Goal: Transaction & Acquisition: Purchase product/service

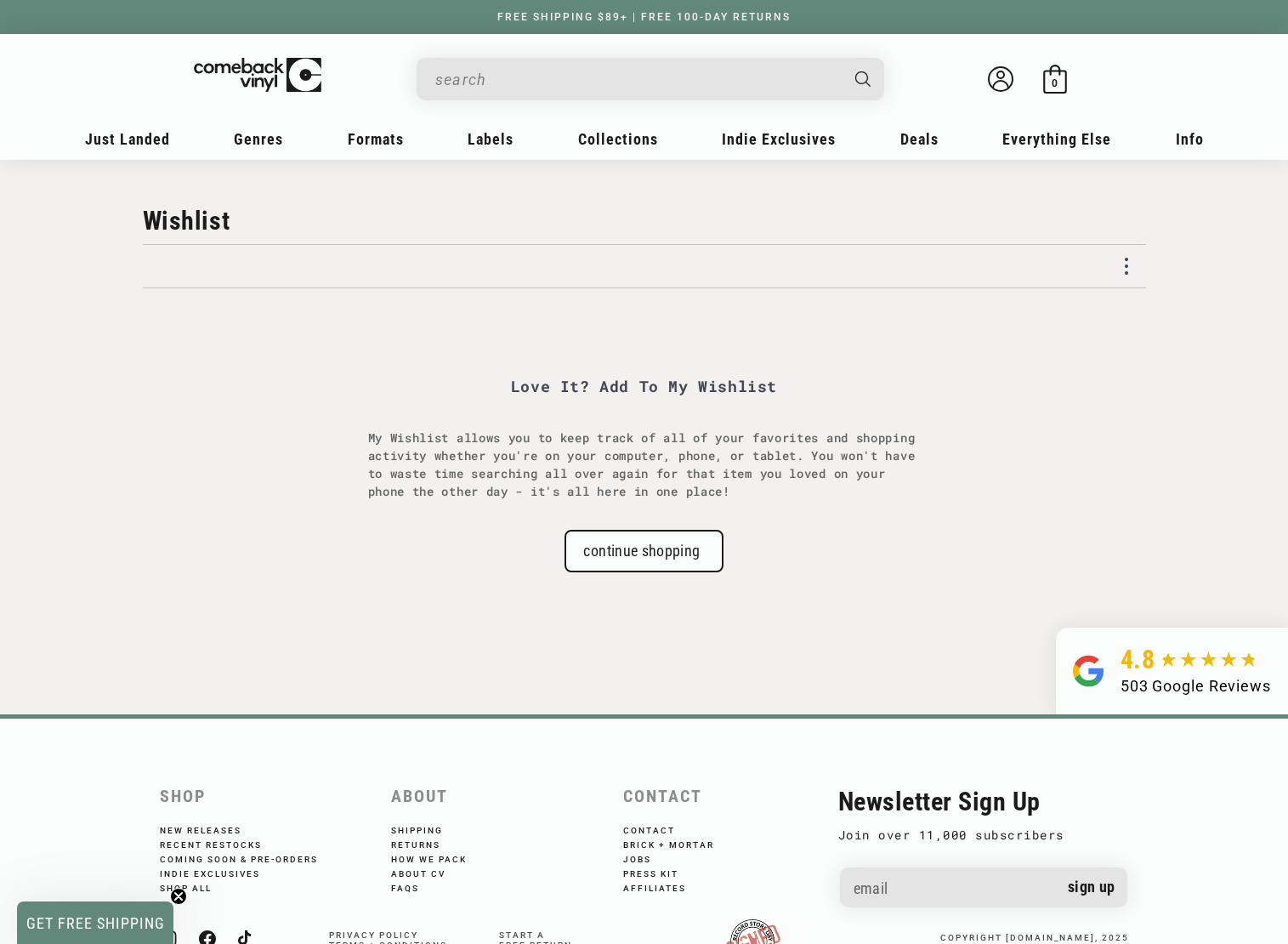
click at [608, 87] on input "When autocomplete results are available use up and down arrows to review and en…" at bounding box center [637, 79] width 403 height 35
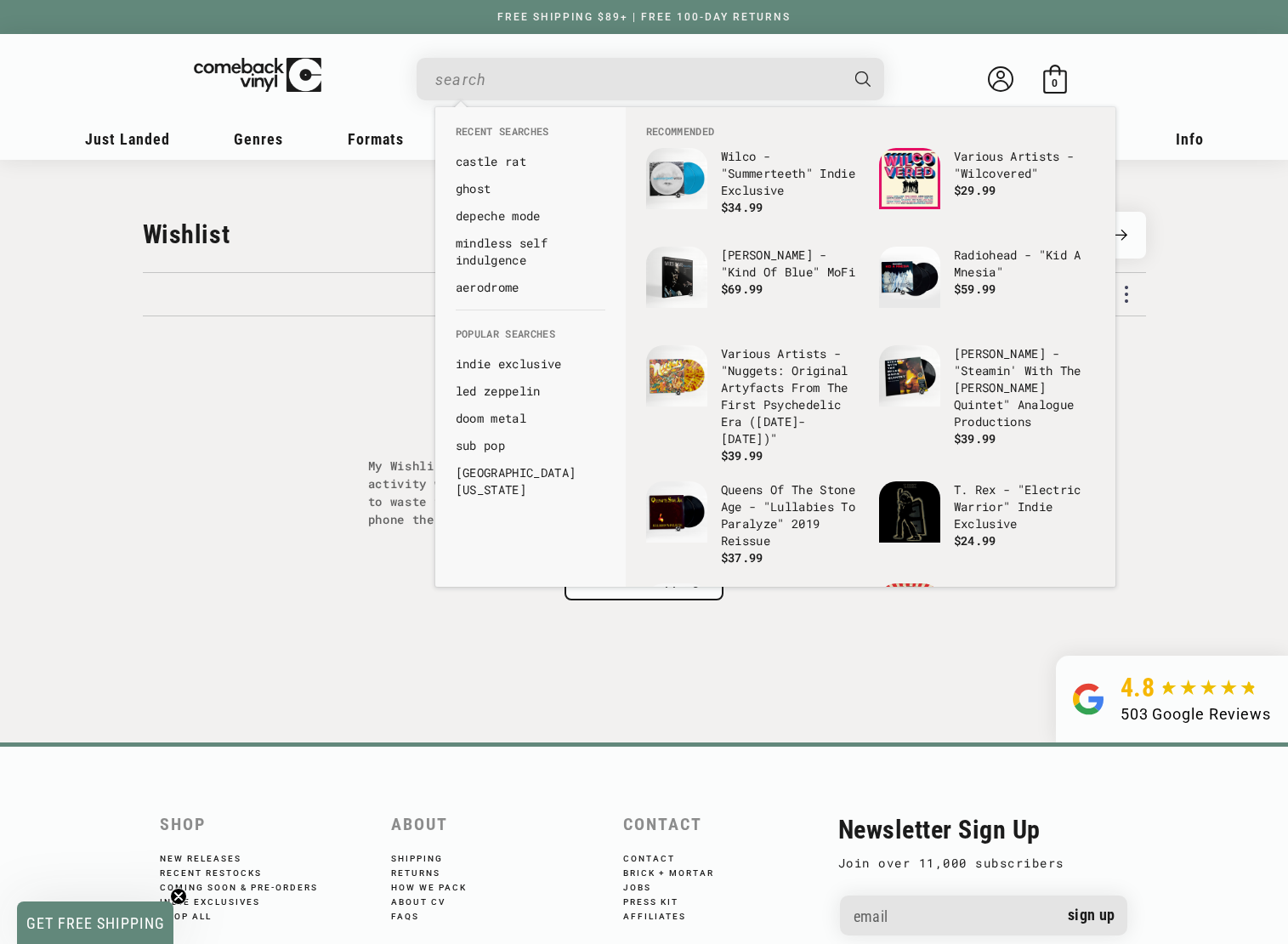
paste input "castle rat"
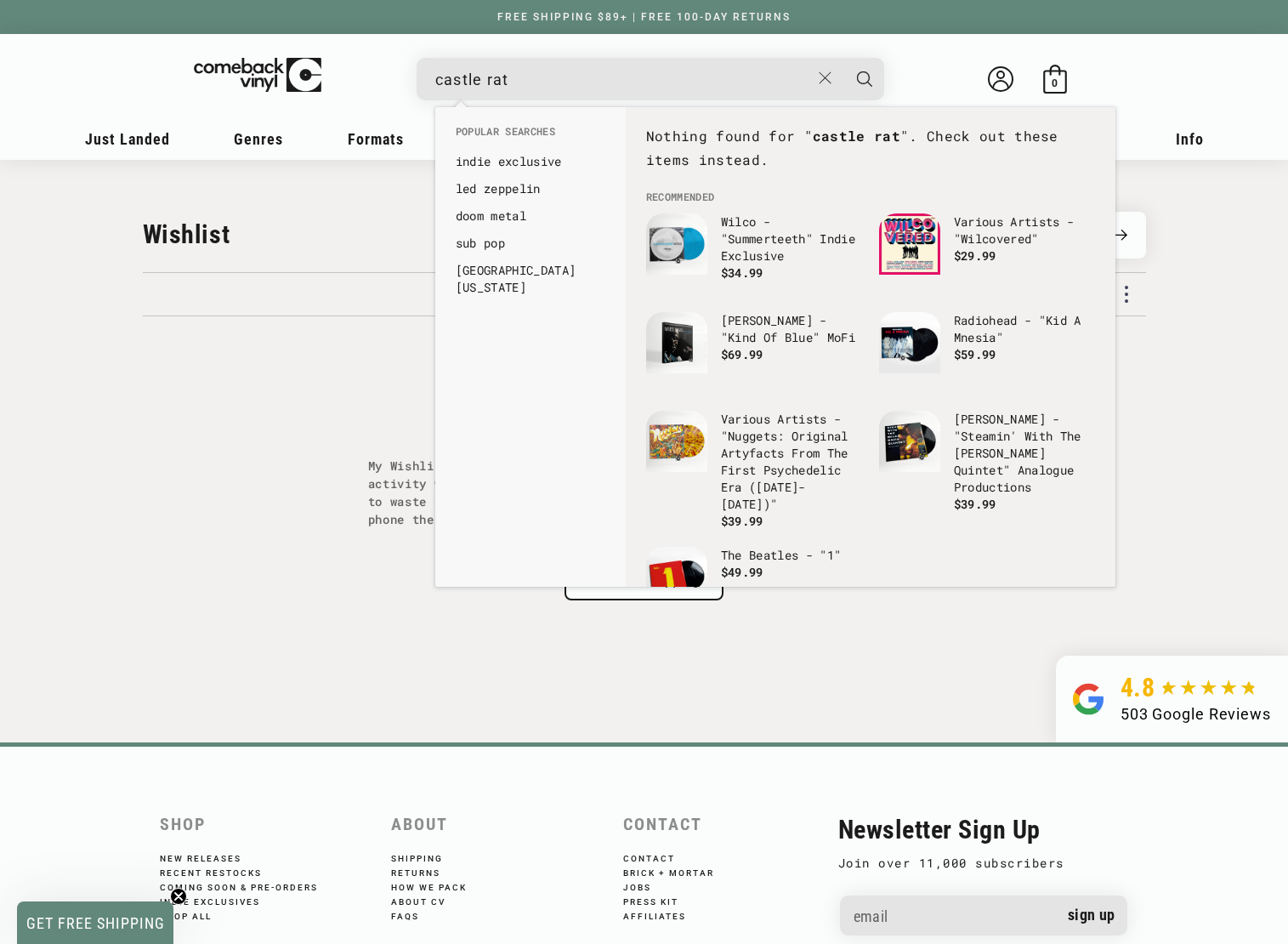
type input "castle rat"
click at [843, 58] on button "Search" at bounding box center [864, 79] width 42 height 42
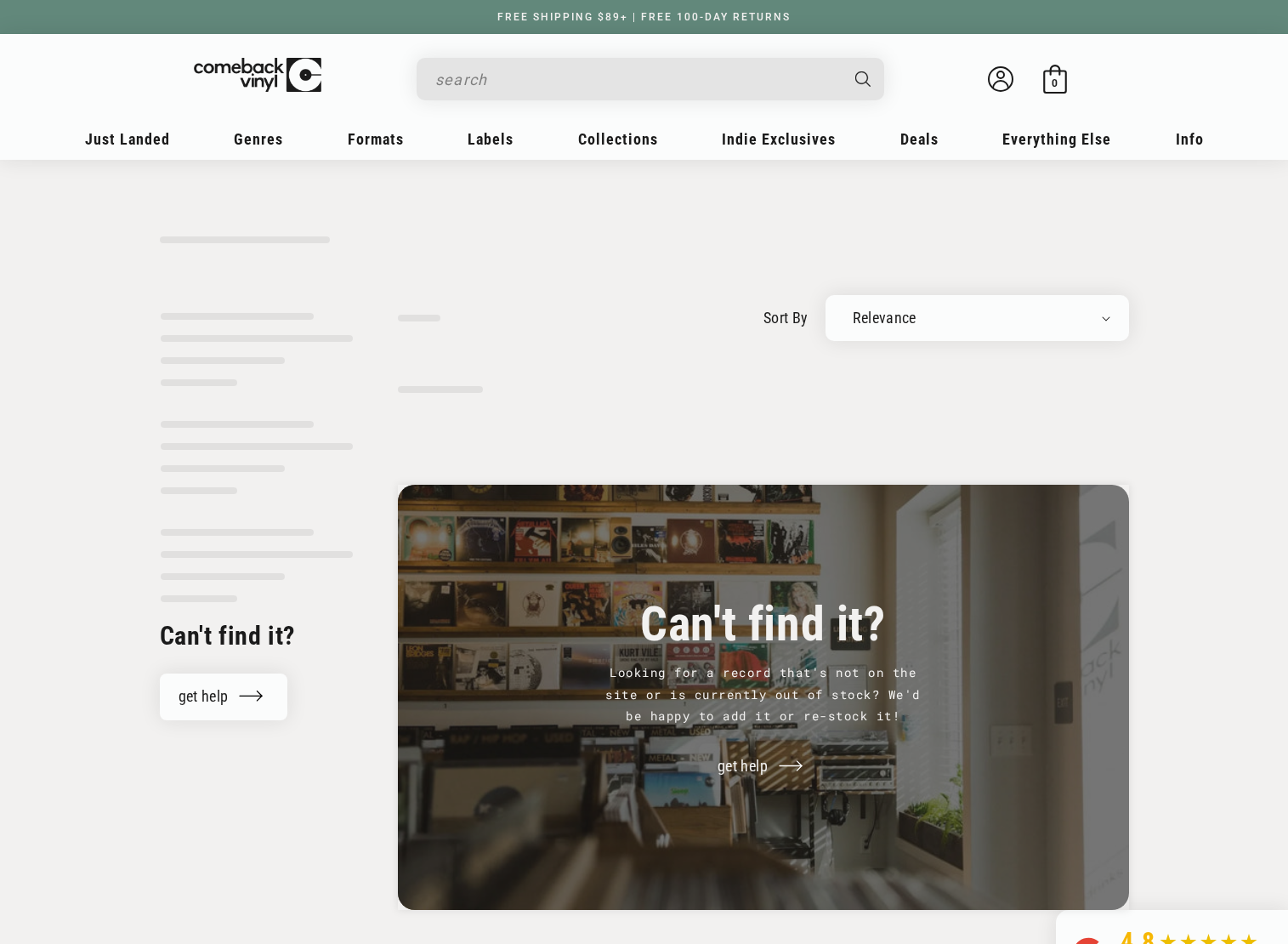
type input "castle rat"
